Goal: Information Seeking & Learning: Learn about a topic

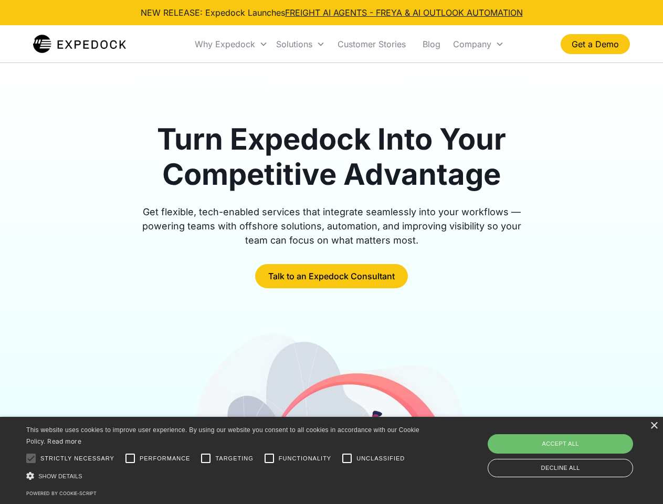
click at [231, 44] on div "Why Expedock" at bounding box center [225, 44] width 60 height 10
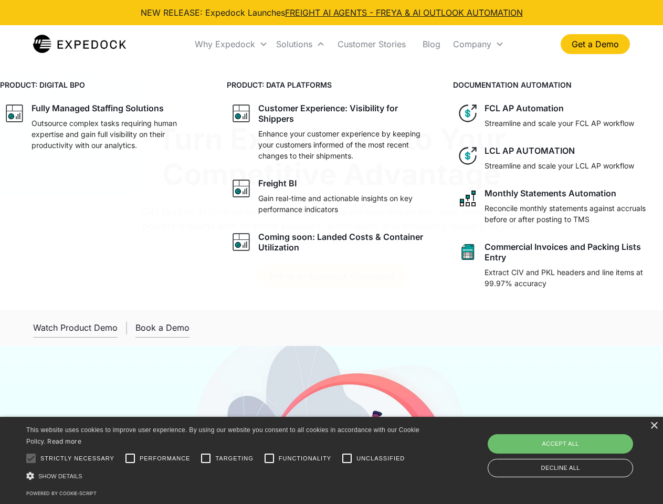
click at [300, 44] on div "Solutions" at bounding box center [294, 44] width 36 height 10
click at [478, 44] on div "Company" at bounding box center [472, 44] width 38 height 10
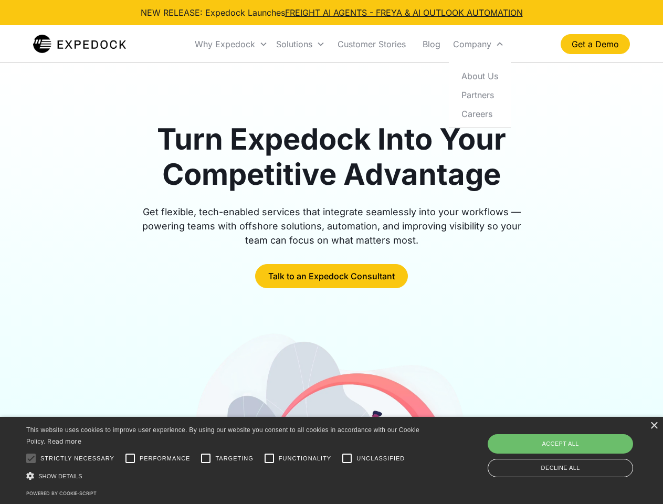
click at [31, 458] on div at bounding box center [30, 458] width 21 height 21
click at [130, 458] on input "Performance" at bounding box center [130, 458] width 21 height 21
checkbox input "true"
click at [206, 458] on input "Targeting" at bounding box center [205, 458] width 21 height 21
checkbox input "true"
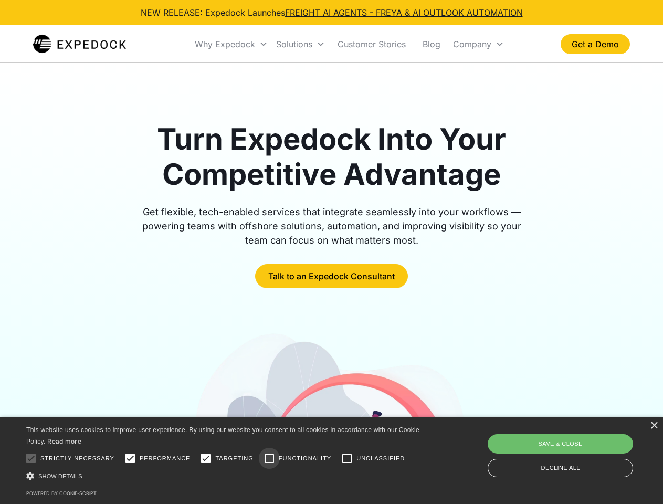
click at [269, 458] on input "Functionality" at bounding box center [269, 458] width 21 height 21
checkbox input "true"
click at [347, 458] on input "Unclassified" at bounding box center [346, 458] width 21 height 21
checkbox input "true"
click at [225, 475] on div "Show details Hide details" at bounding box center [224, 475] width 397 height 11
